Goal: Transaction & Acquisition: Obtain resource

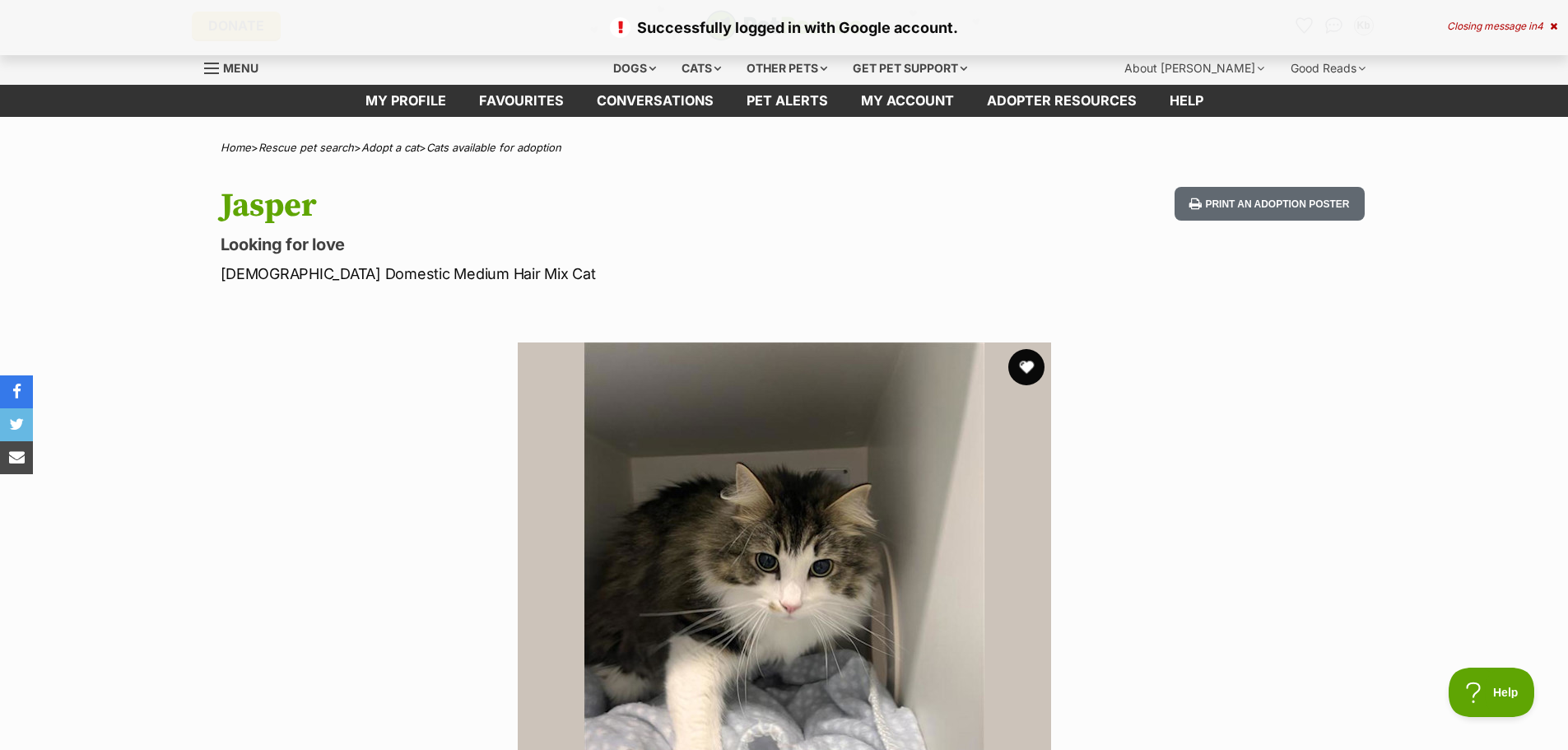
click at [1032, 375] on button "favourite" at bounding box center [1026, 367] width 36 height 36
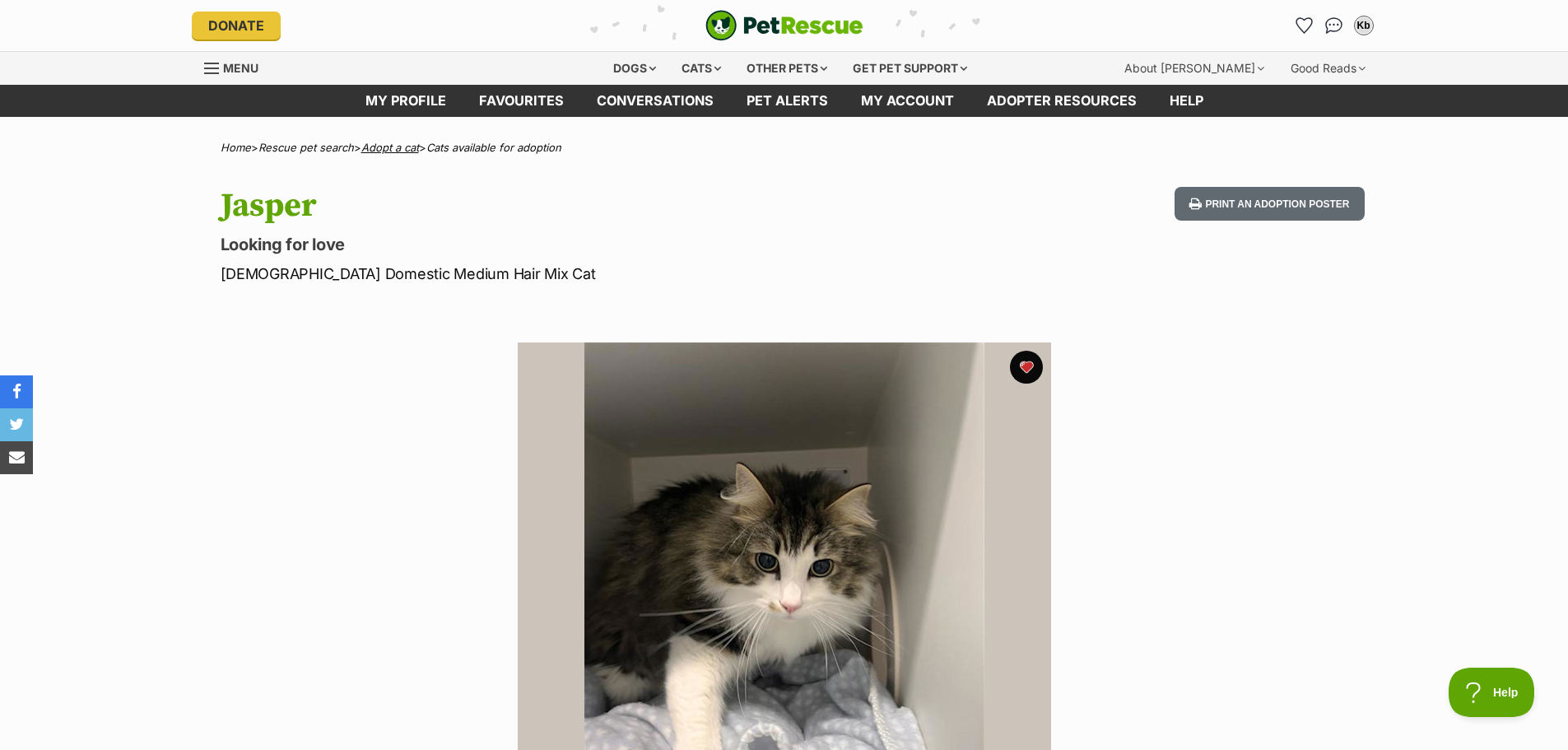
click at [391, 151] on link "Adopt a cat" at bounding box center [390, 147] width 57 height 13
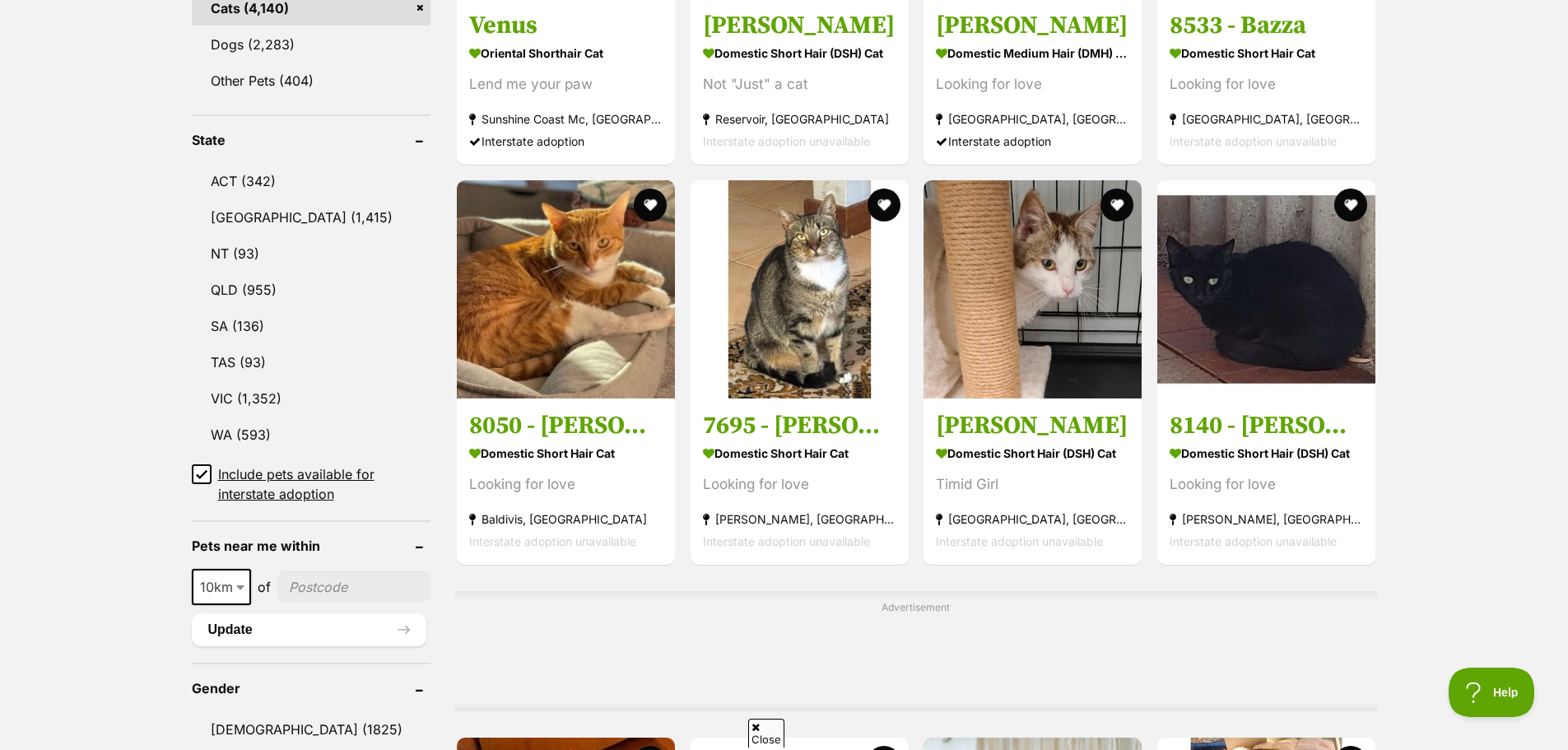
scroll to position [823, 0]
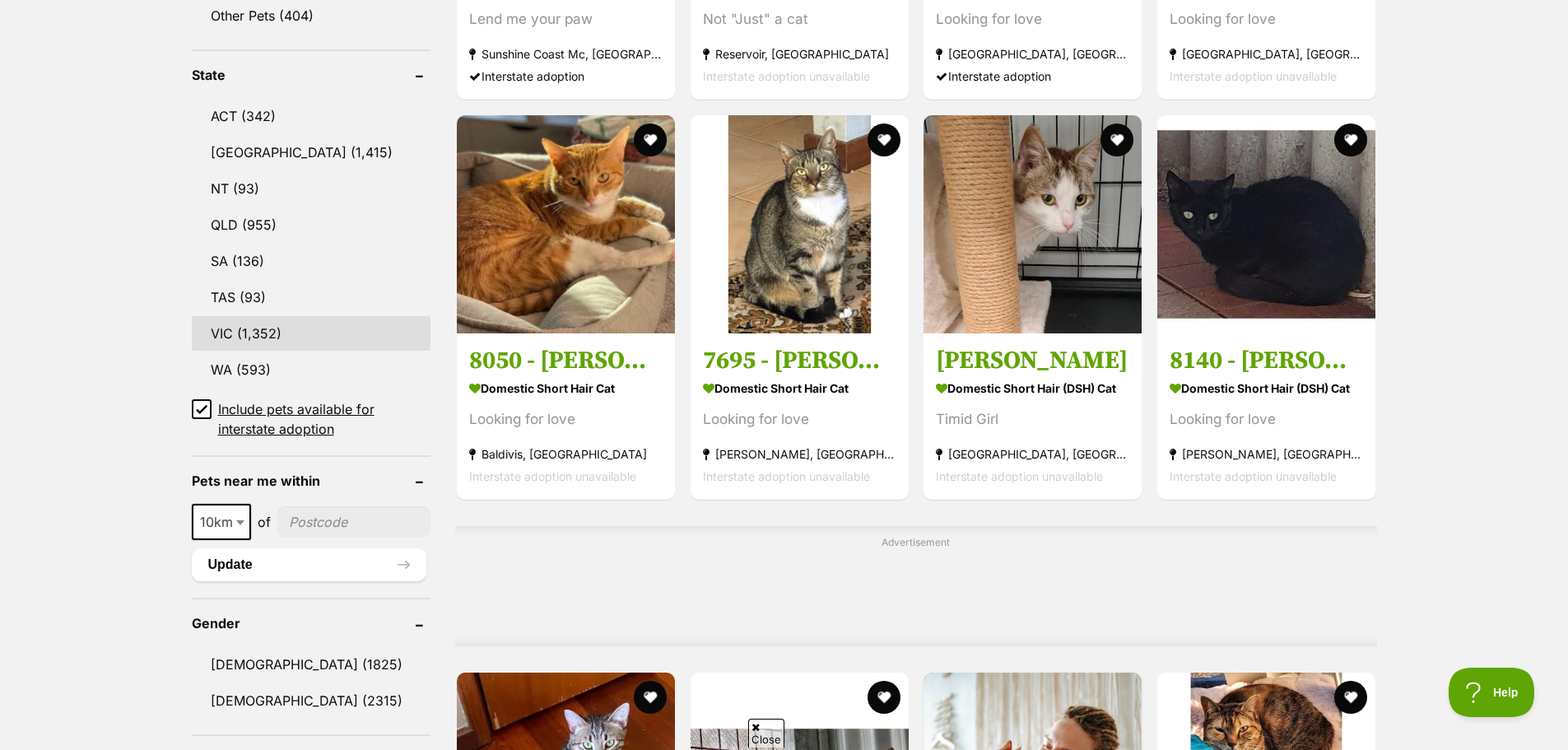
click at [240, 321] on link "VIC (1,352)" at bounding box center [311, 333] width 239 height 35
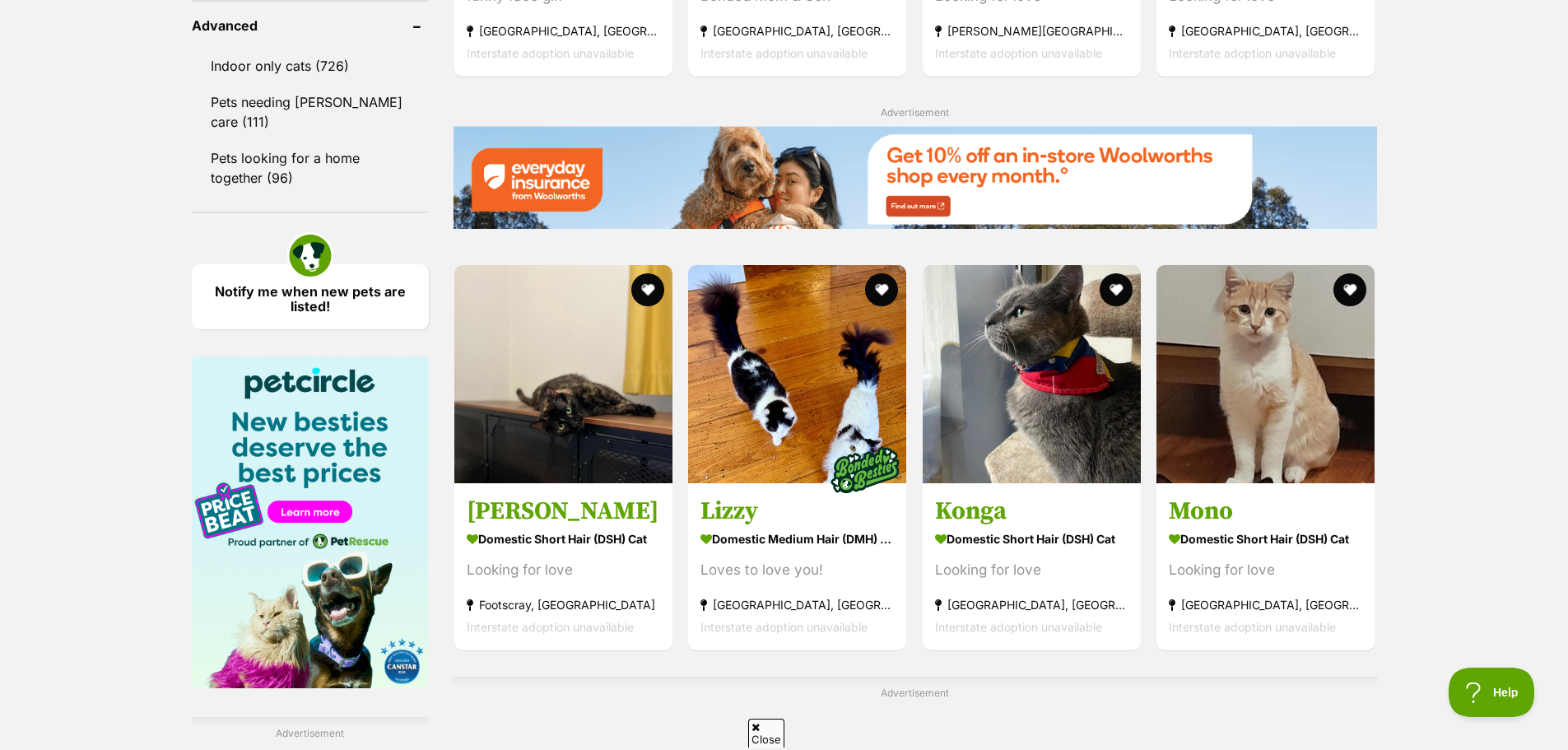
scroll to position [2470, 0]
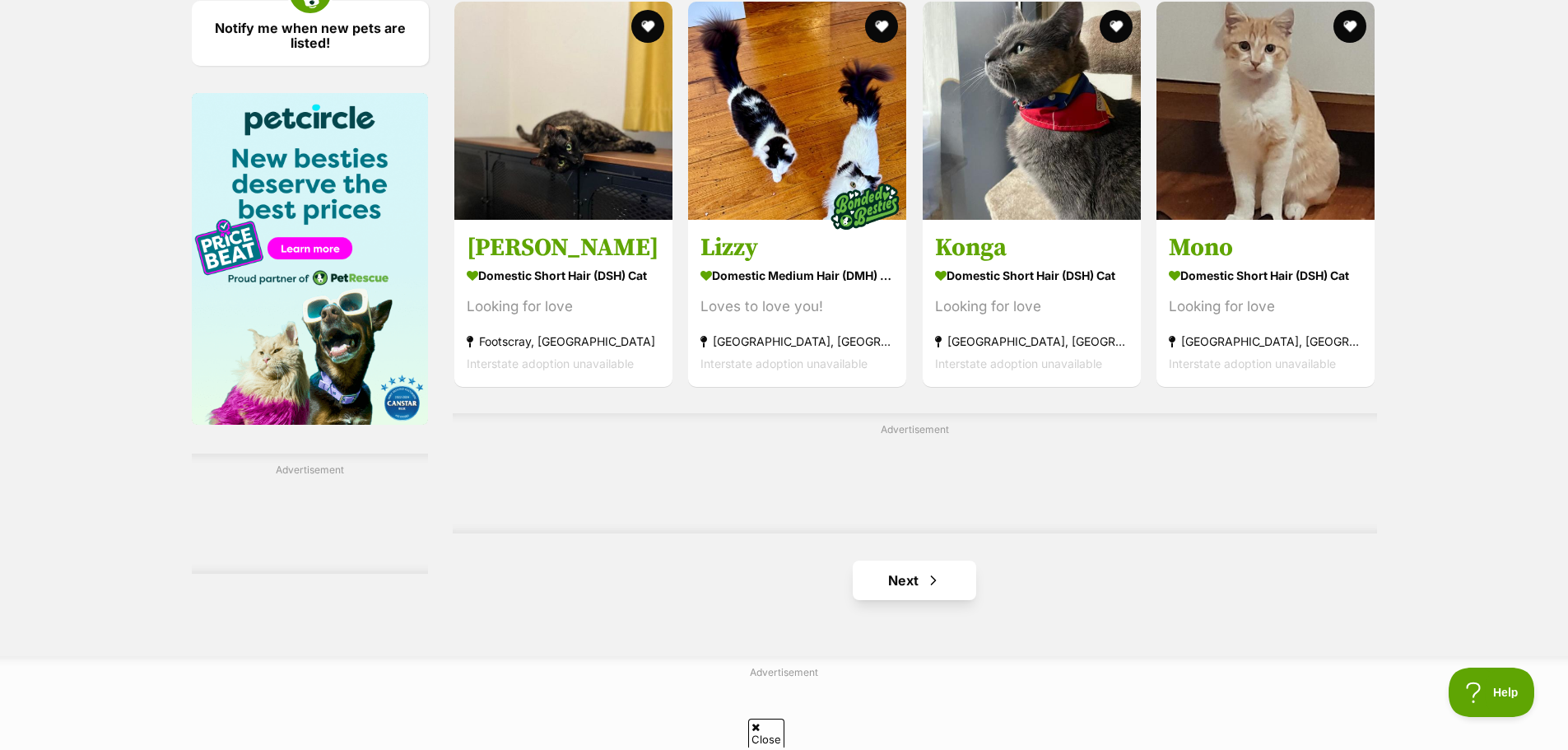
drag, startPoint x: 848, startPoint y: 591, endPoint x: 867, endPoint y: 592, distance: 19.0
click at [866, 592] on ul "Next" at bounding box center [913, 581] width 923 height 39
click at [867, 592] on link "Next" at bounding box center [914, 581] width 124 height 39
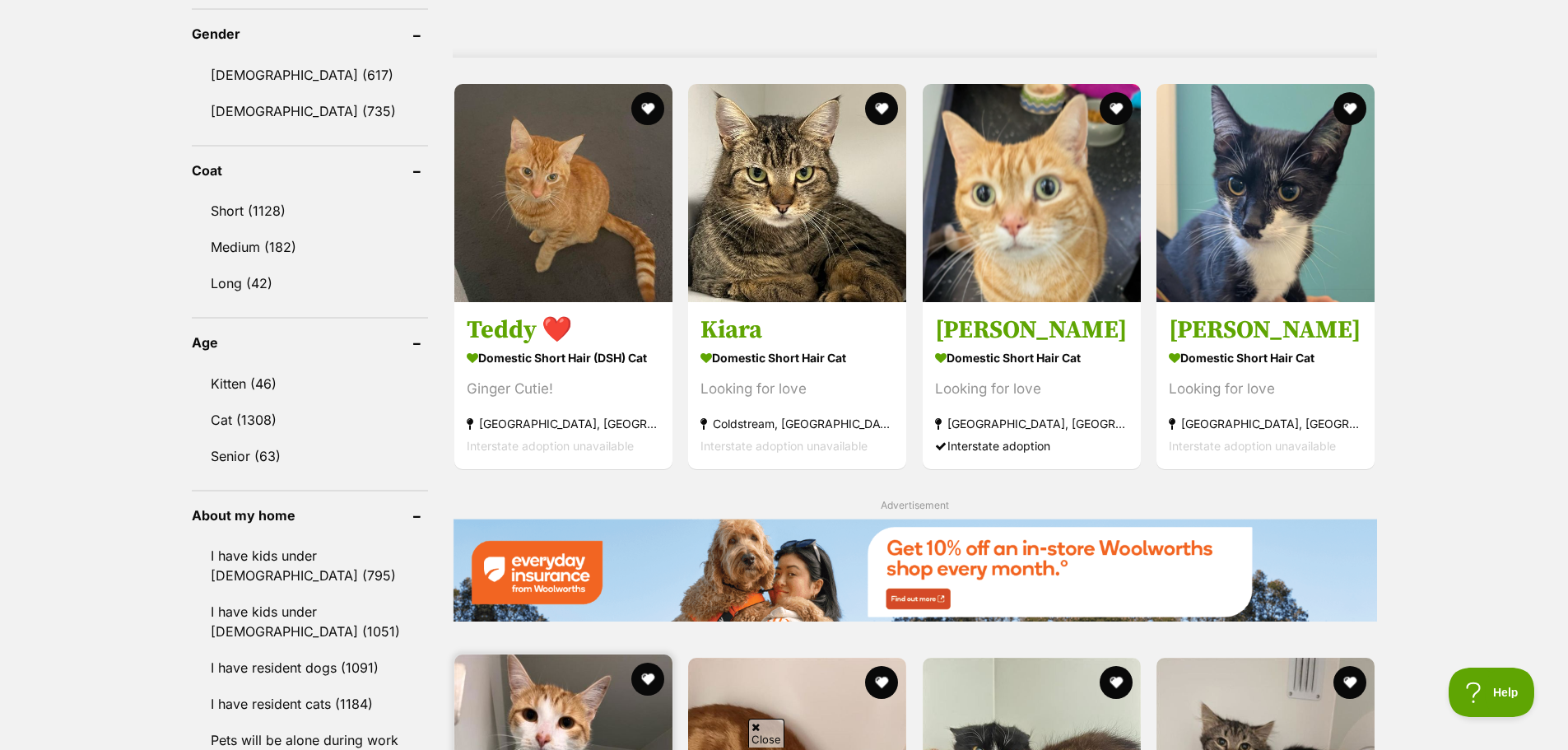
scroll to position [1400, 0]
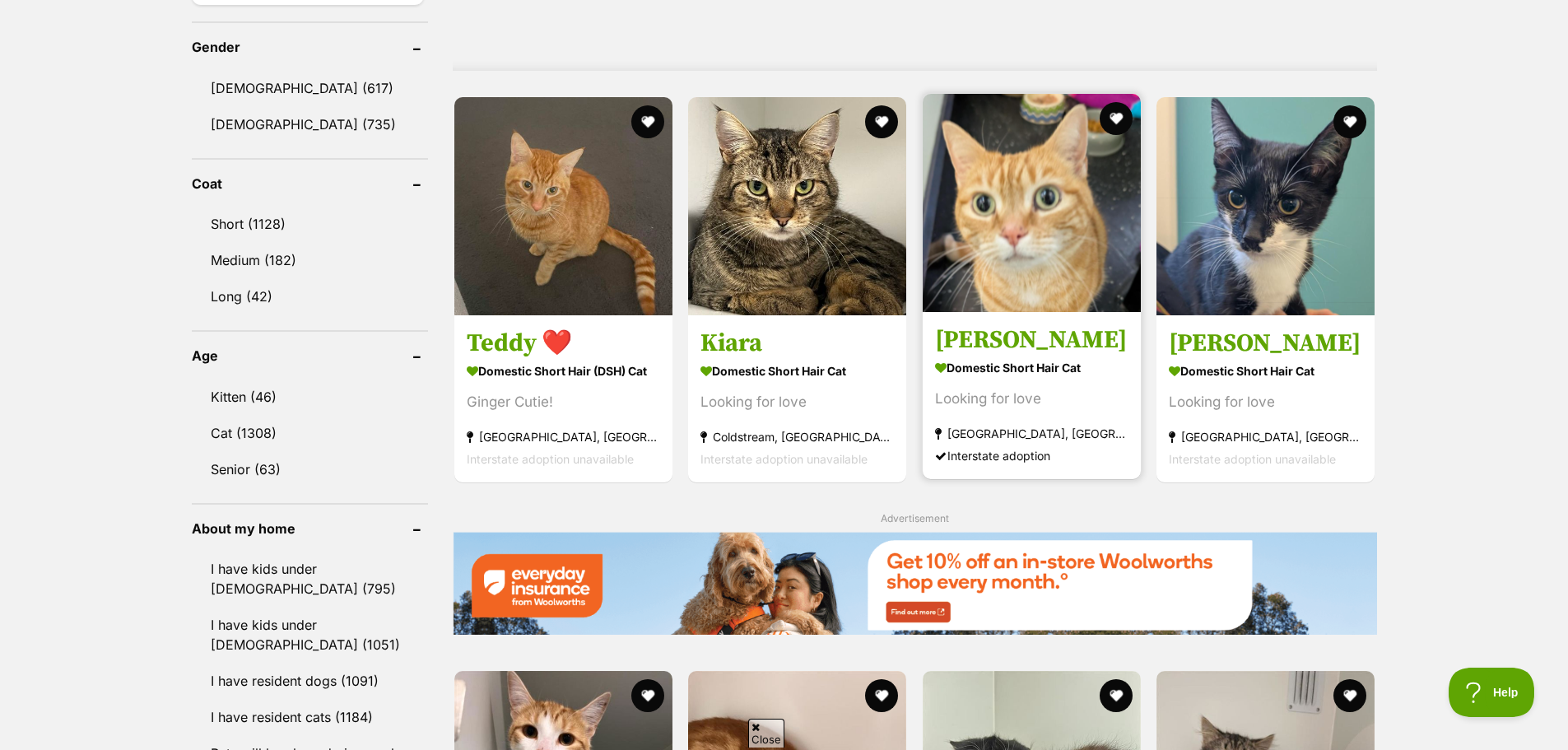
click at [981, 366] on strong "Domestic Short Hair Cat" at bounding box center [1032, 367] width 193 height 24
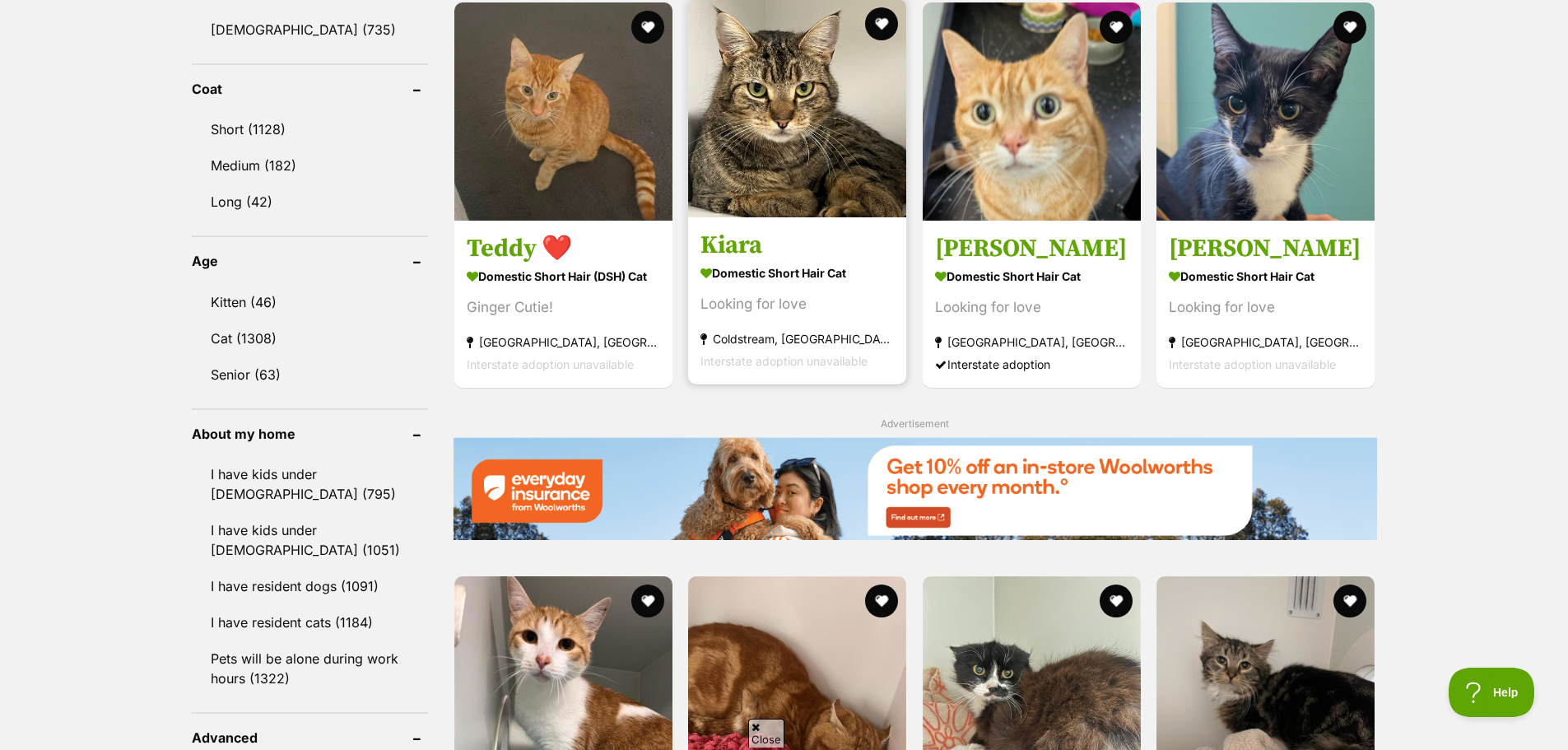
scroll to position [1812, 0]
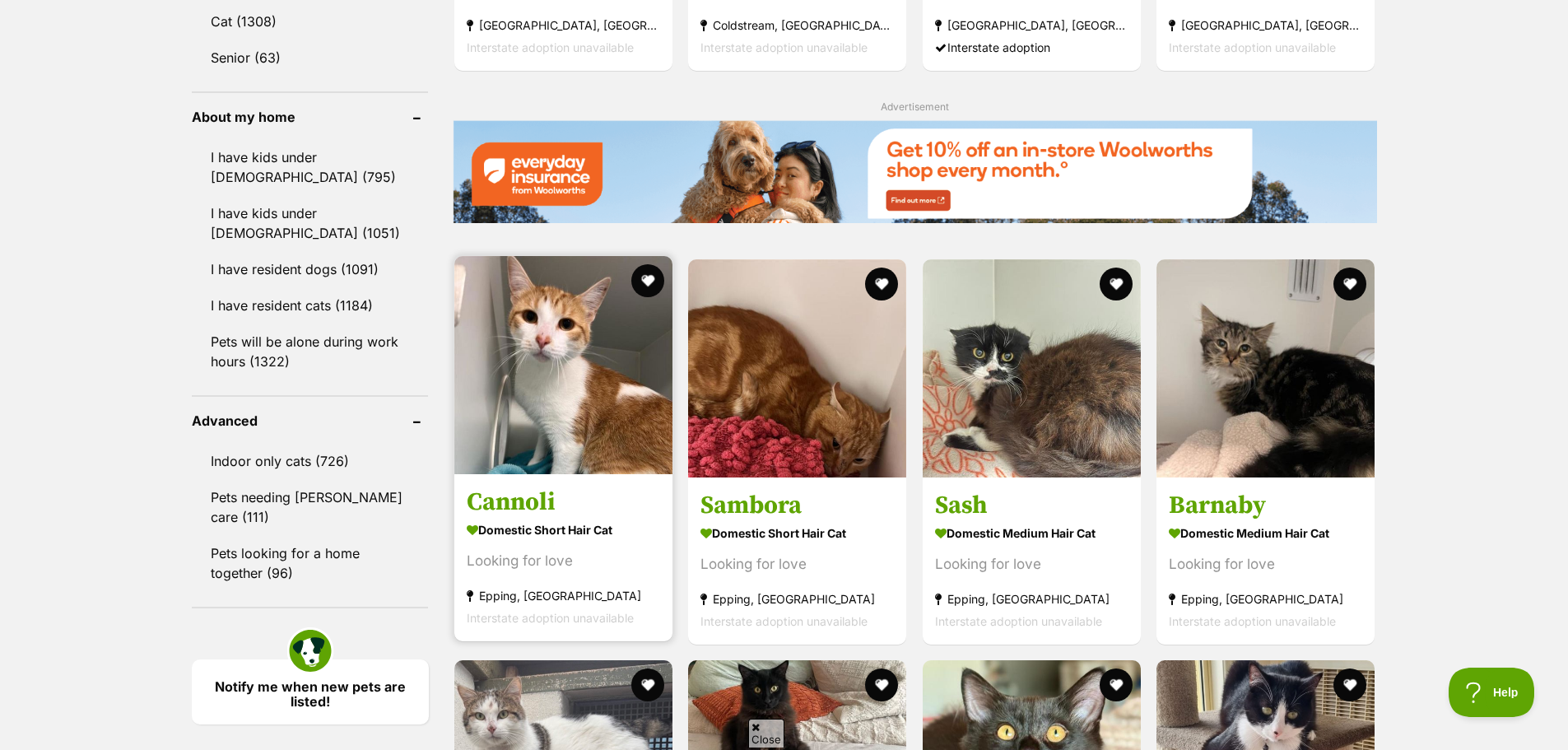
click at [595, 526] on strong "Domestic Short Hair Cat" at bounding box center [563, 530] width 193 height 24
click at [636, 284] on button "favourite" at bounding box center [647, 280] width 36 height 36
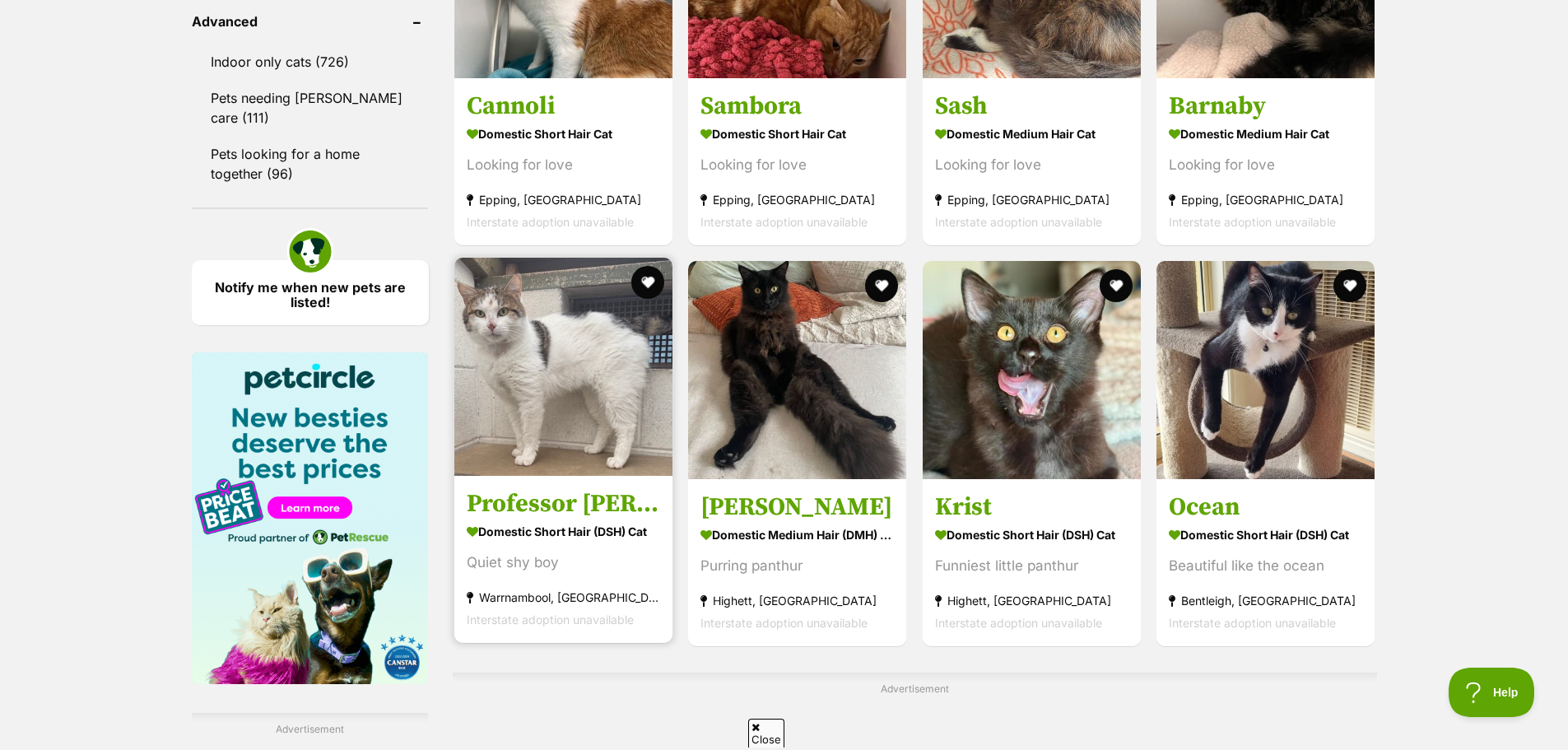
scroll to position [2553, 0]
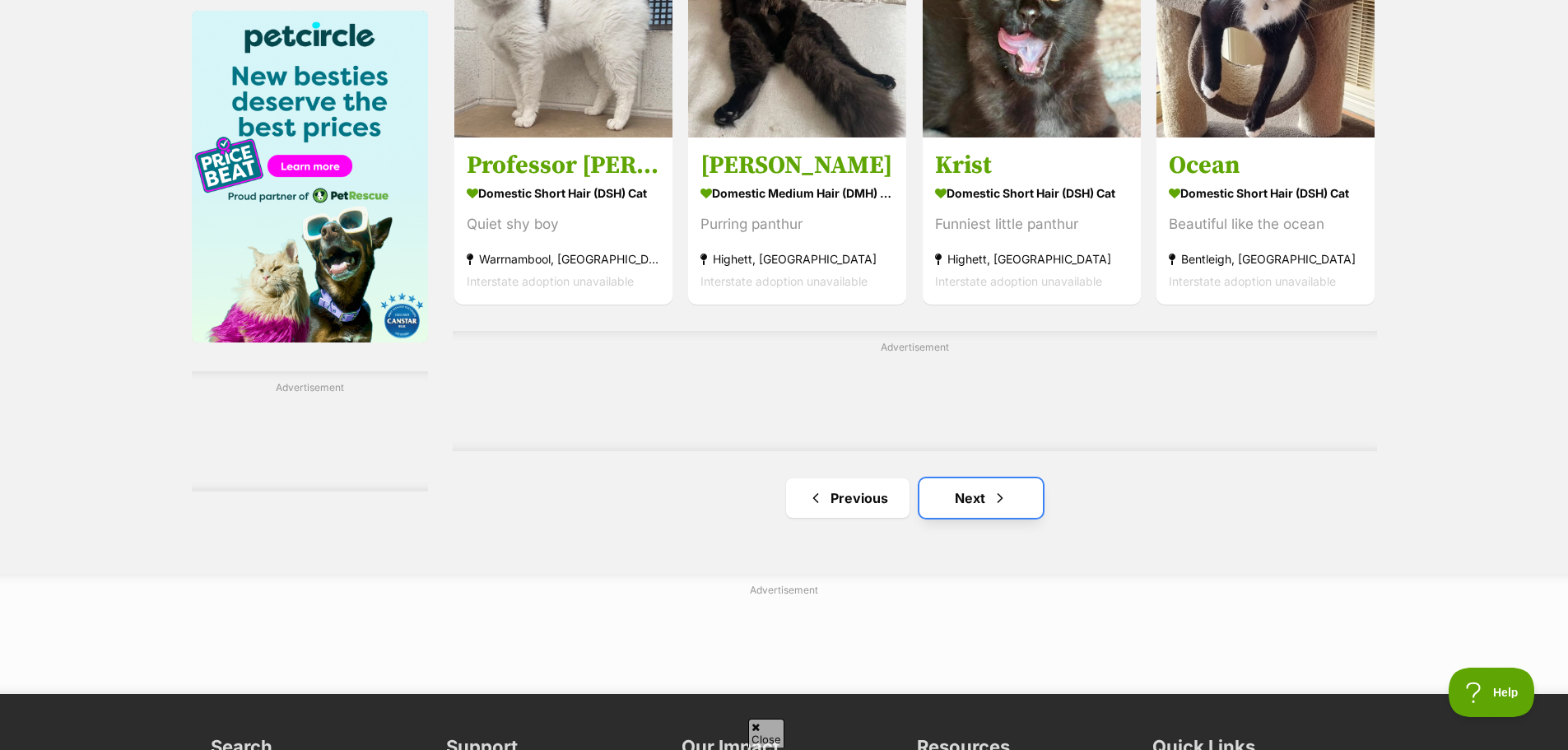
click at [1001, 508] on span "Next page" at bounding box center [999, 498] width 16 height 20
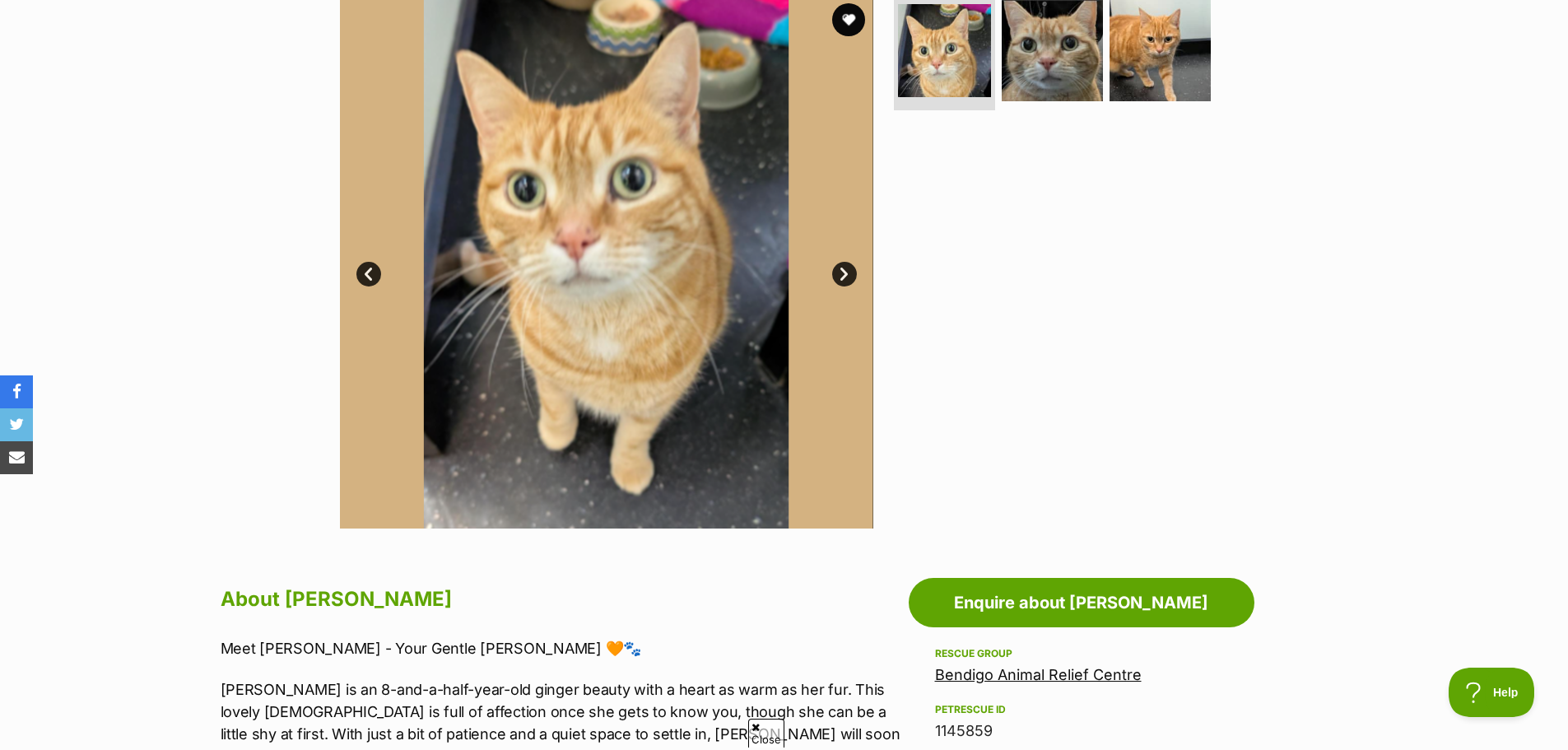
scroll to position [247, 0]
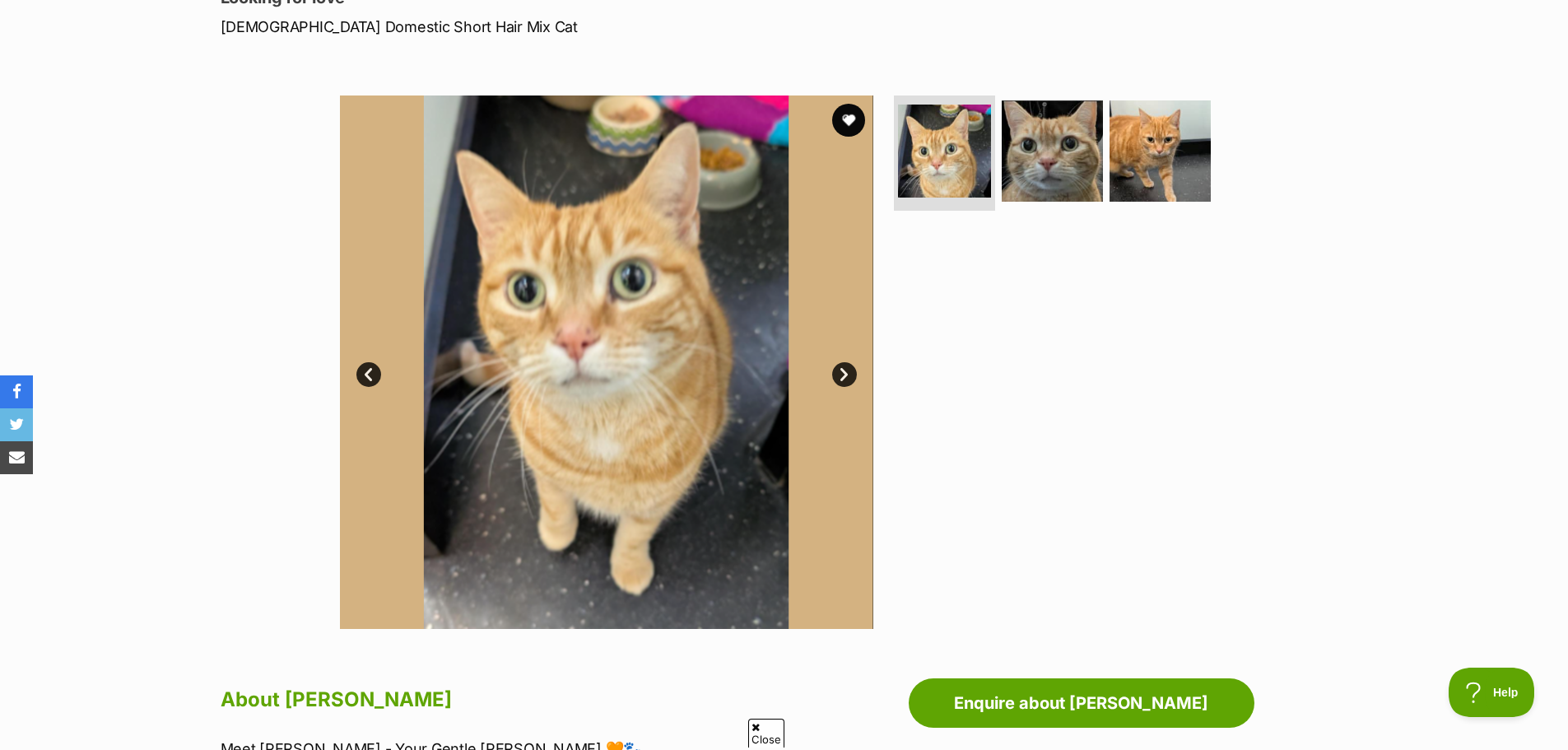
click at [830, 366] on img at bounding box center [606, 362] width 533 height 533
click at [835, 372] on link "Next" at bounding box center [844, 375] width 25 height 25
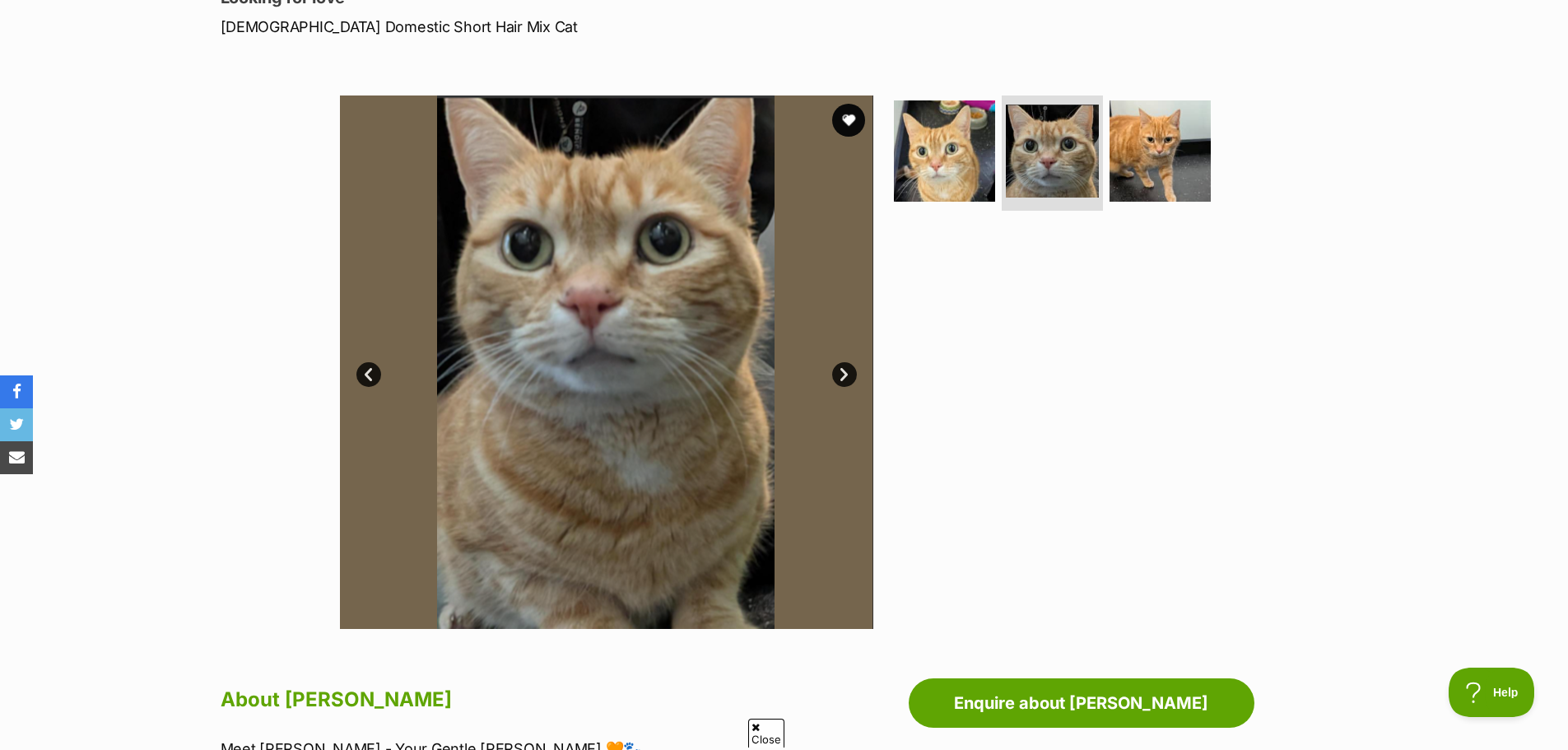
click at [835, 372] on link "Next" at bounding box center [844, 375] width 25 height 25
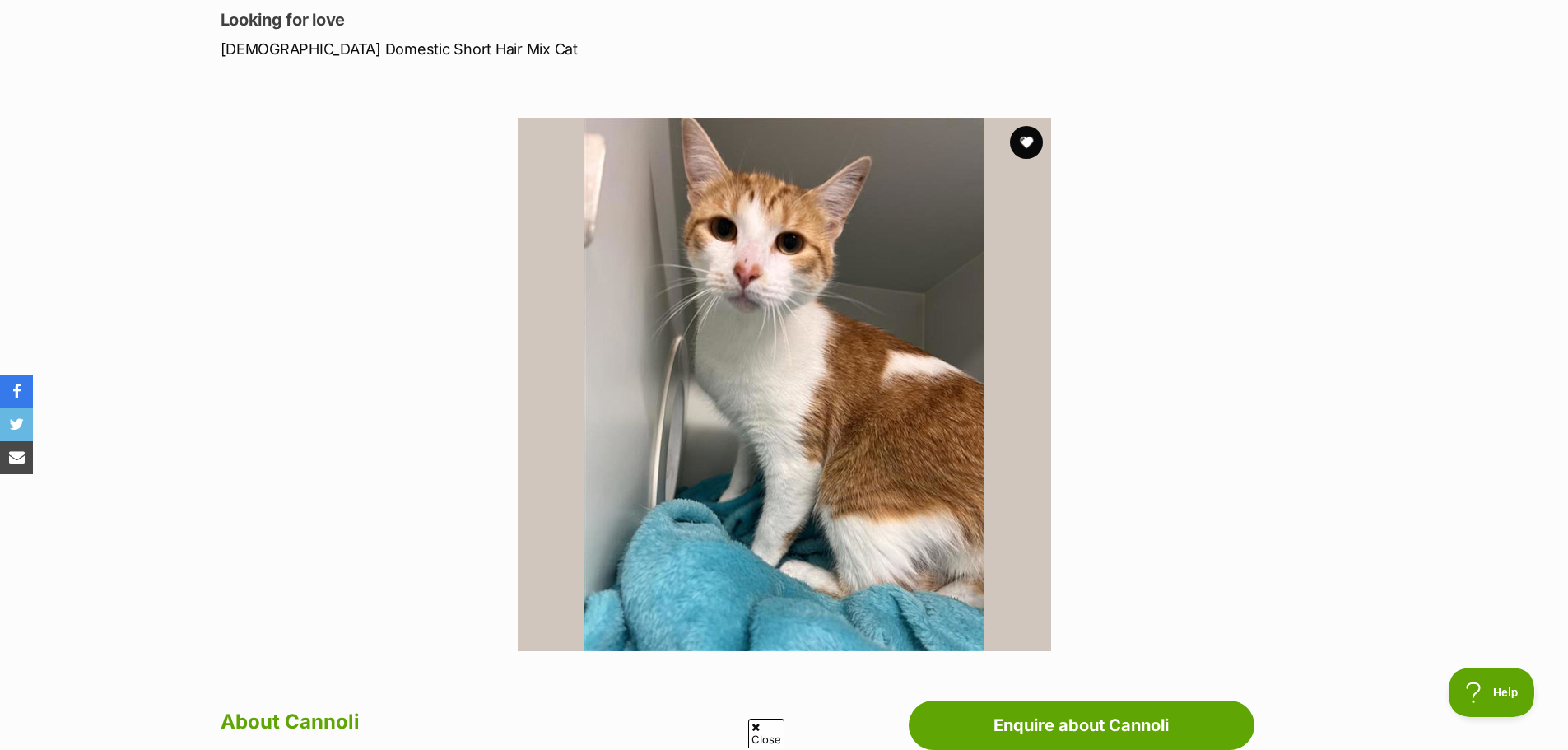
scroll to position [82, 0]
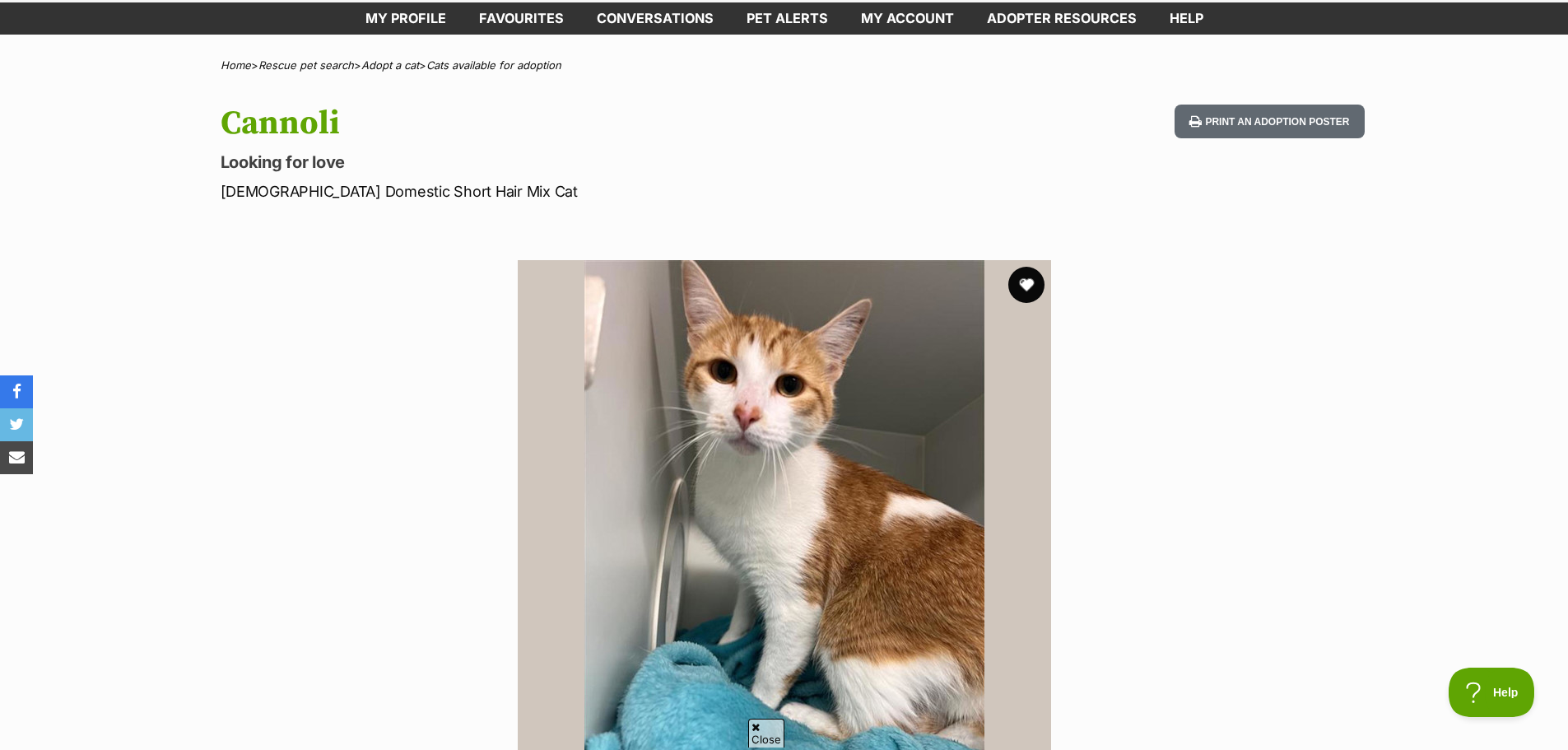
click at [1037, 282] on button "favourite" at bounding box center [1026, 285] width 36 height 36
